Goal: Navigation & Orientation: Understand site structure

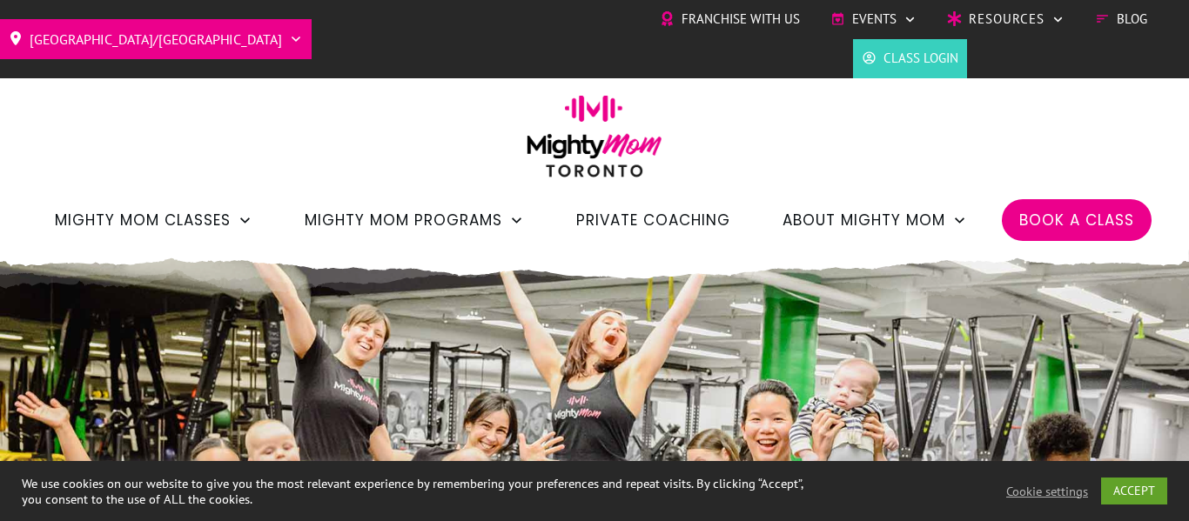
scroll to position [3346, 0]
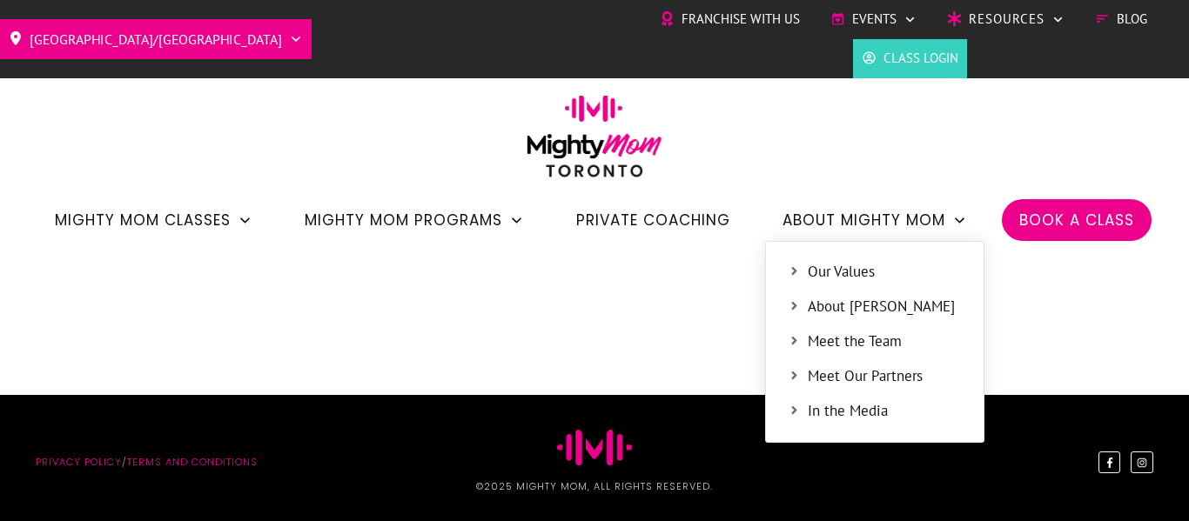
click at [915, 221] on span "About Mighty Mom" at bounding box center [863, 220] width 163 height 30
click at [947, 274] on span "Our Values" at bounding box center [884, 272] width 154 height 23
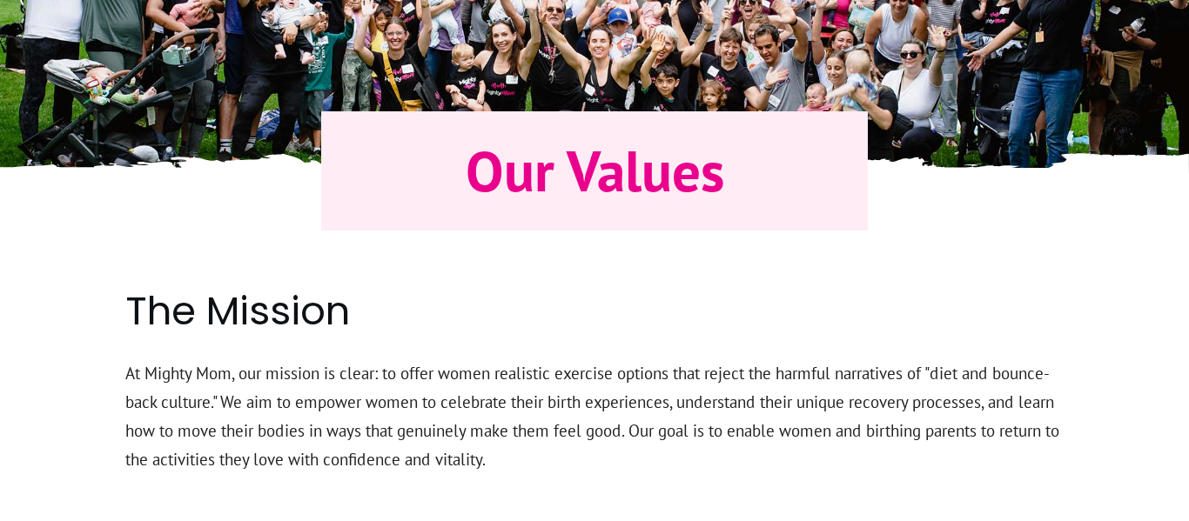
scroll to position [697, 0]
